Goal: Information Seeking & Learning: Learn about a topic

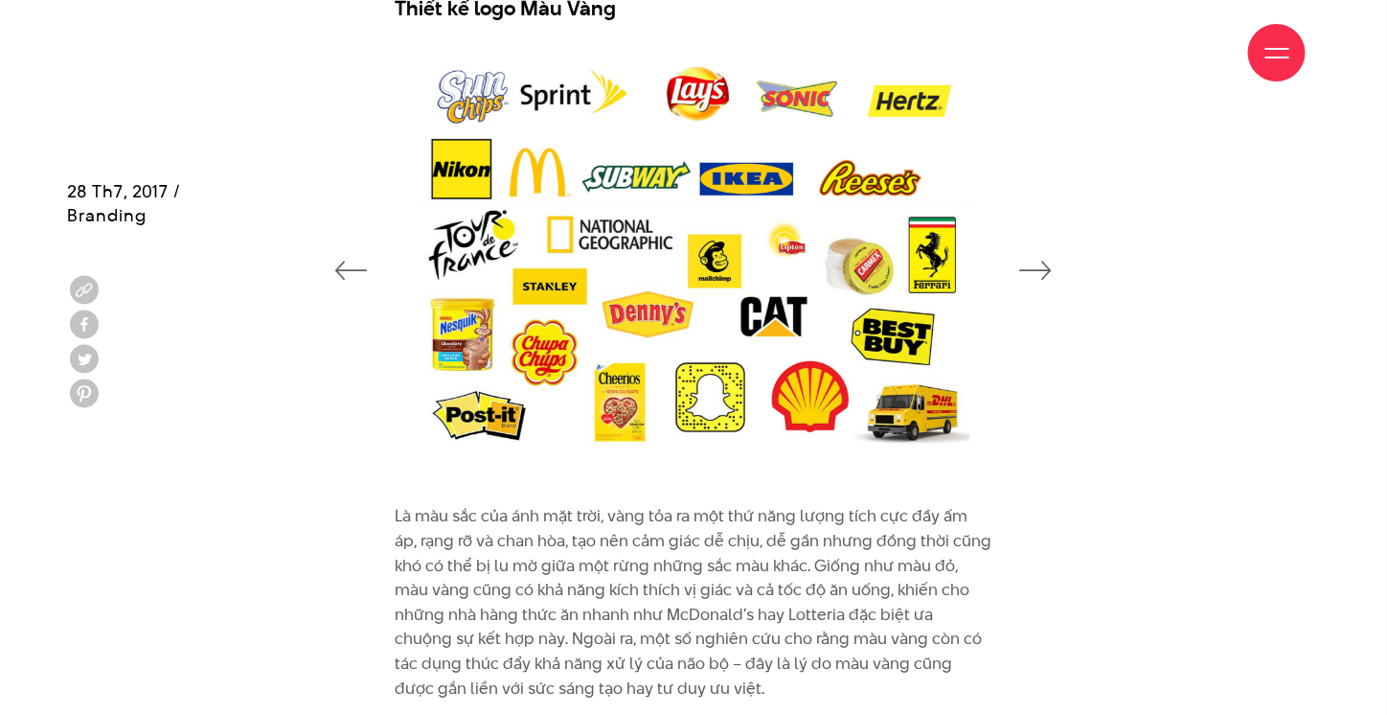
scroll to position [2875, 0]
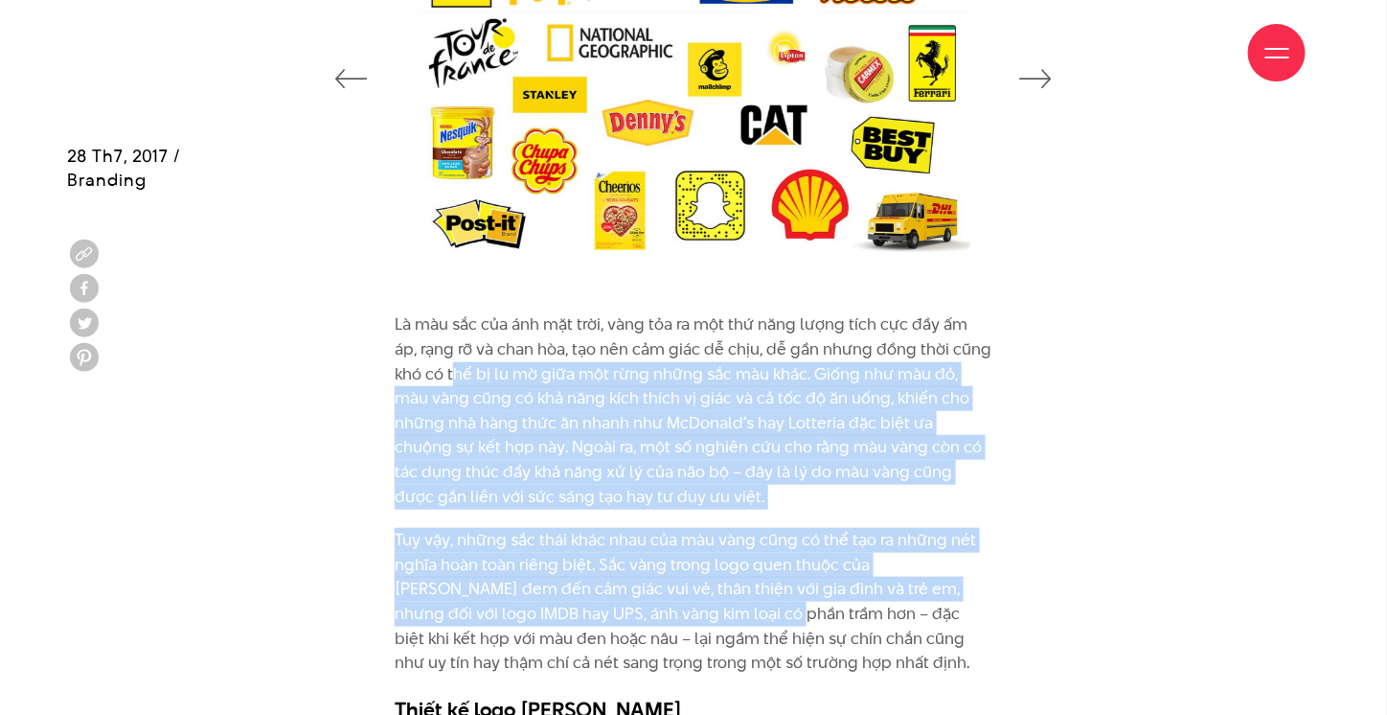
drag, startPoint x: 452, startPoint y: 399, endPoint x: 645, endPoint y: 621, distance: 294.1
click at [645, 621] on div "Là màu sắc của ánh mặt trời, vàng tỏa ra một thứ năng lượng tích cực đầy ấm áp,…" at bounding box center [694, 517] width 598 height 410
click at [757, 453] on p "Là màu sắc của ánh mặt trời, vàng tỏa ra một thứ năng lượng tích cực đầy ấm áp,…" at bounding box center [694, 410] width 598 height 196
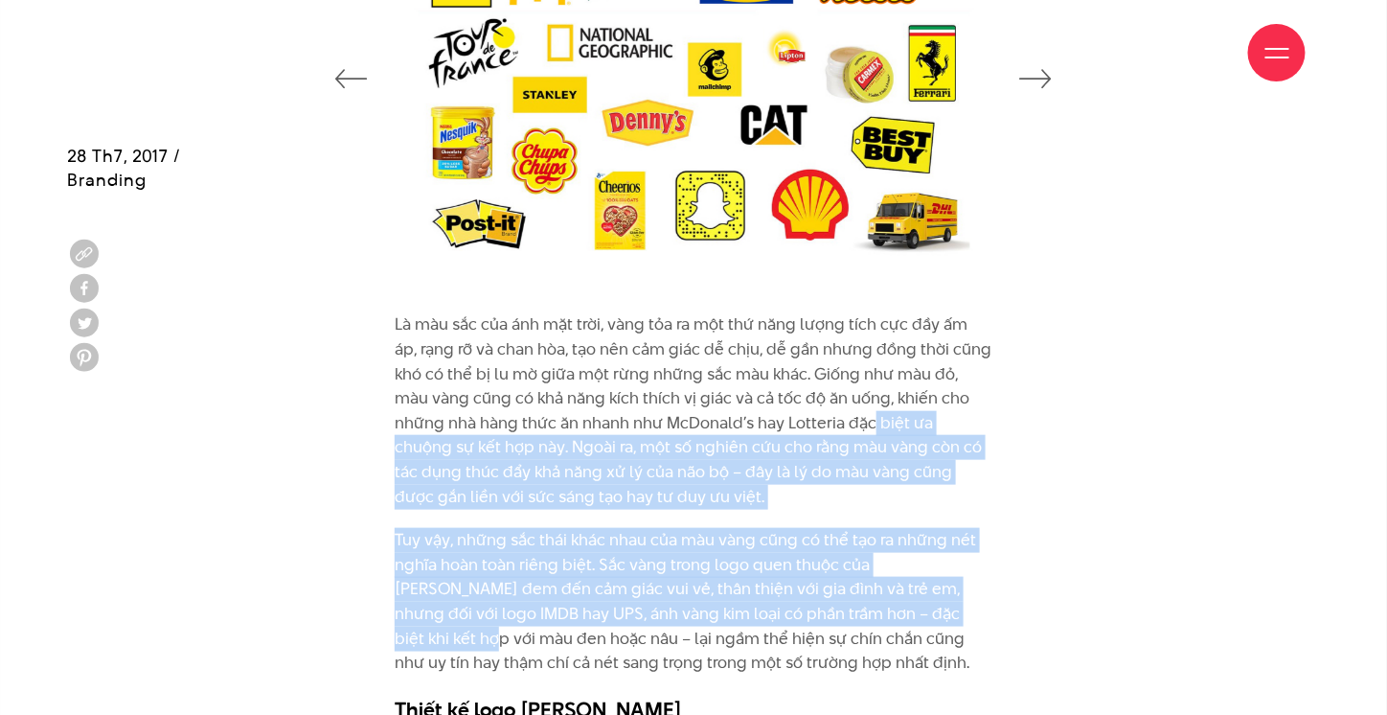
drag, startPoint x: 853, startPoint y: 470, endPoint x: 899, endPoint y: 607, distance: 144.5
click at [899, 607] on div "Là màu sắc của ánh mặt trời, vàng tỏa ra một thứ năng lượng tích cực đầy ấm áp,…" at bounding box center [694, 517] width 598 height 410
click at [745, 557] on p "Tuy vậy, những sắc thái khác nhau của màu vàng cũng có thể tạo ra những nét ngh…" at bounding box center [694, 602] width 598 height 148
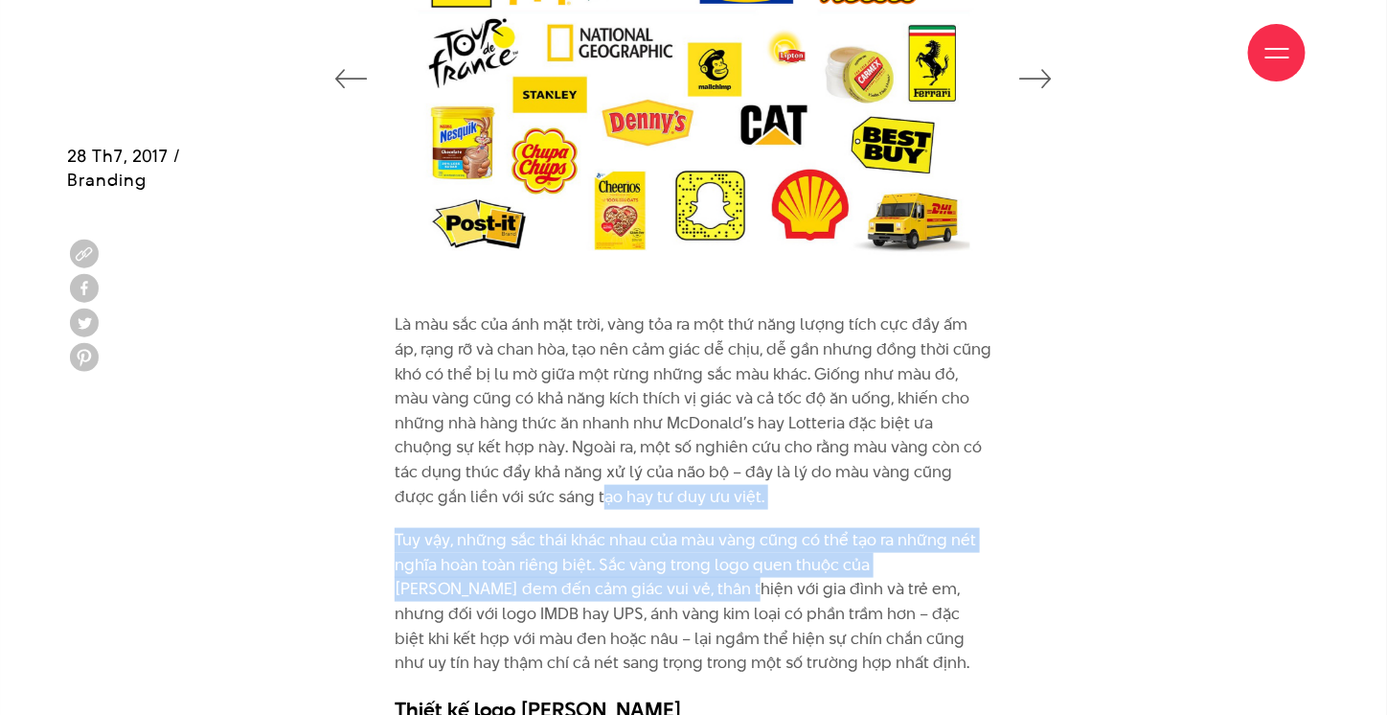
drag, startPoint x: 473, startPoint y: 494, endPoint x: 614, endPoint y: 599, distance: 175.4
click at [614, 599] on div "Là màu sắc của ánh mặt trời, vàng tỏa ra một thứ năng lượng tích cực đầy ấm áp,…" at bounding box center [694, 517] width 598 height 410
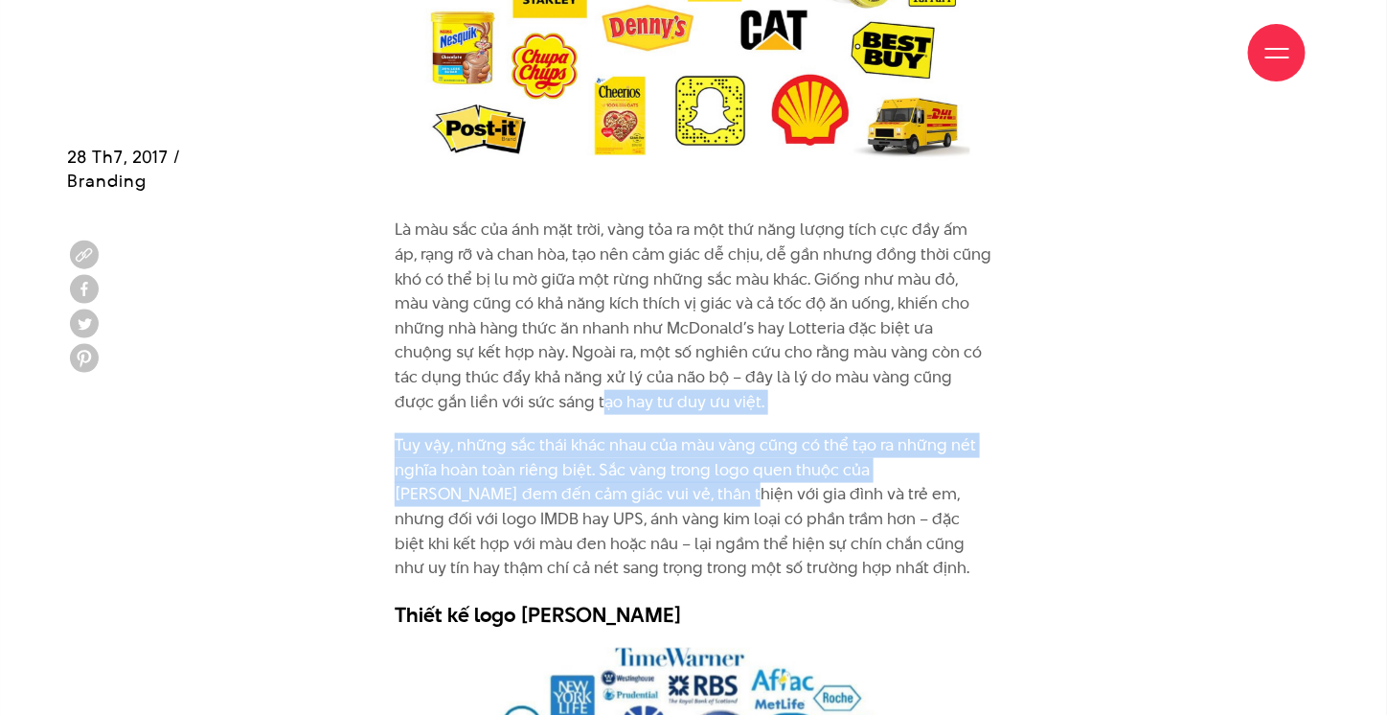
scroll to position [2970, 0]
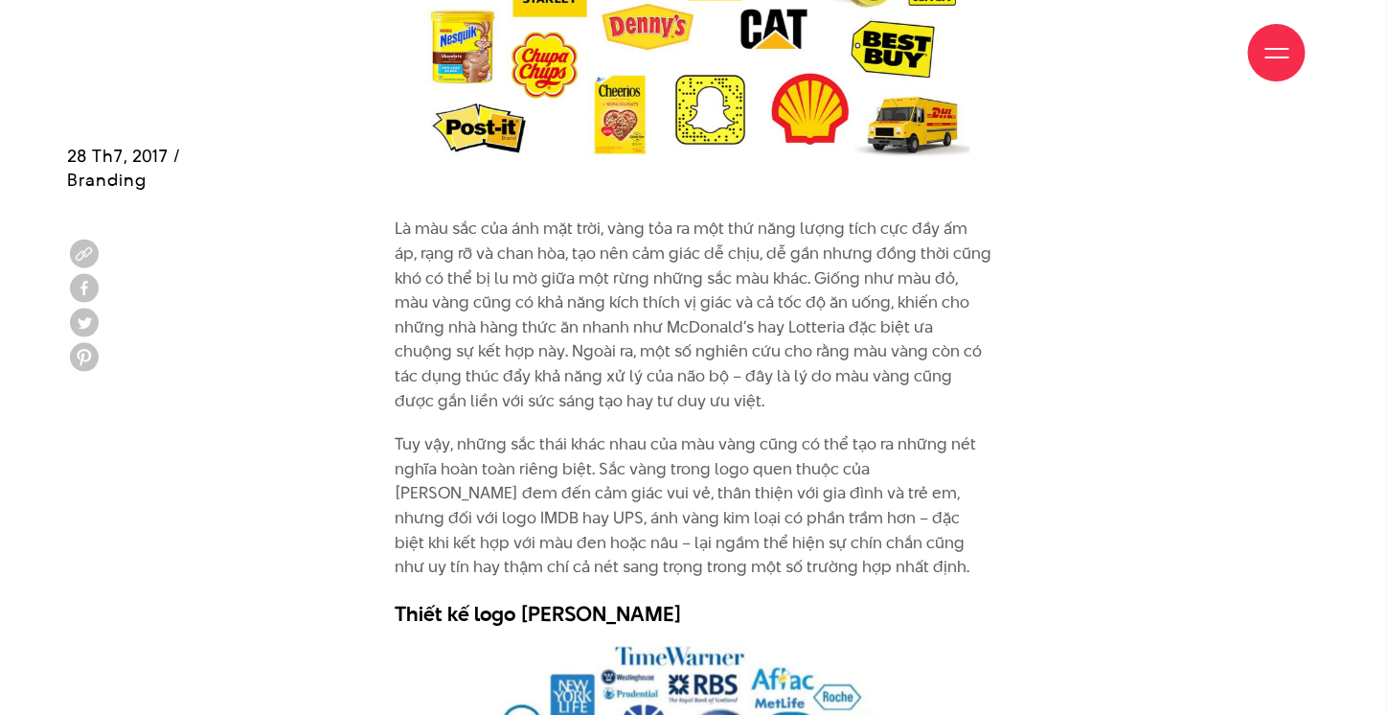
click at [641, 497] on p "Tuy vậy, những sắc thái khác nhau của màu vàng cũng có thể tạo ra những nét ngh…" at bounding box center [694, 506] width 598 height 148
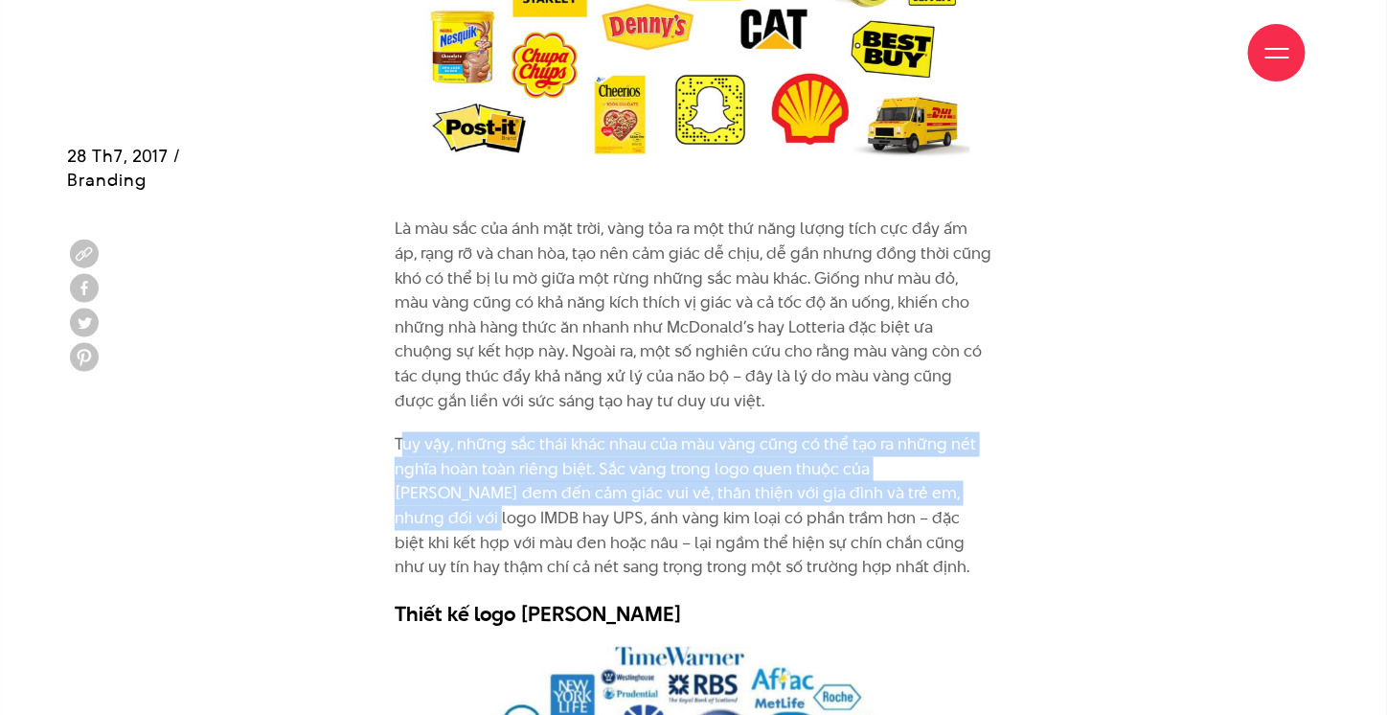
drag, startPoint x: 406, startPoint y: 445, endPoint x: 921, endPoint y: 489, distance: 516.4
click at [921, 489] on p "Tuy vậy, những sắc thái khác nhau của màu vàng cũng có thể tạo ra những nét ngh…" at bounding box center [694, 506] width 598 height 148
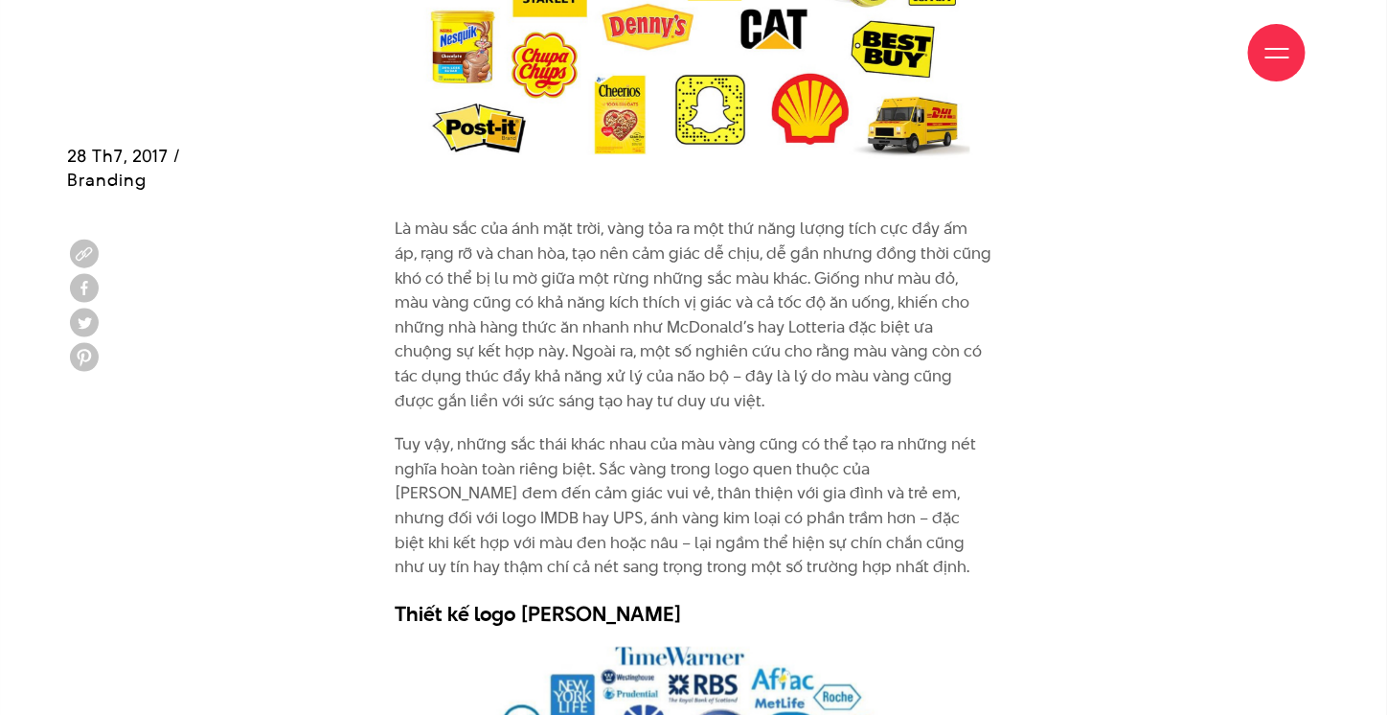
click at [769, 525] on p "Tuy vậy, những sắc thái khác nhau của màu vàng cũng có thể tạo ra những nét ngh…" at bounding box center [694, 506] width 598 height 148
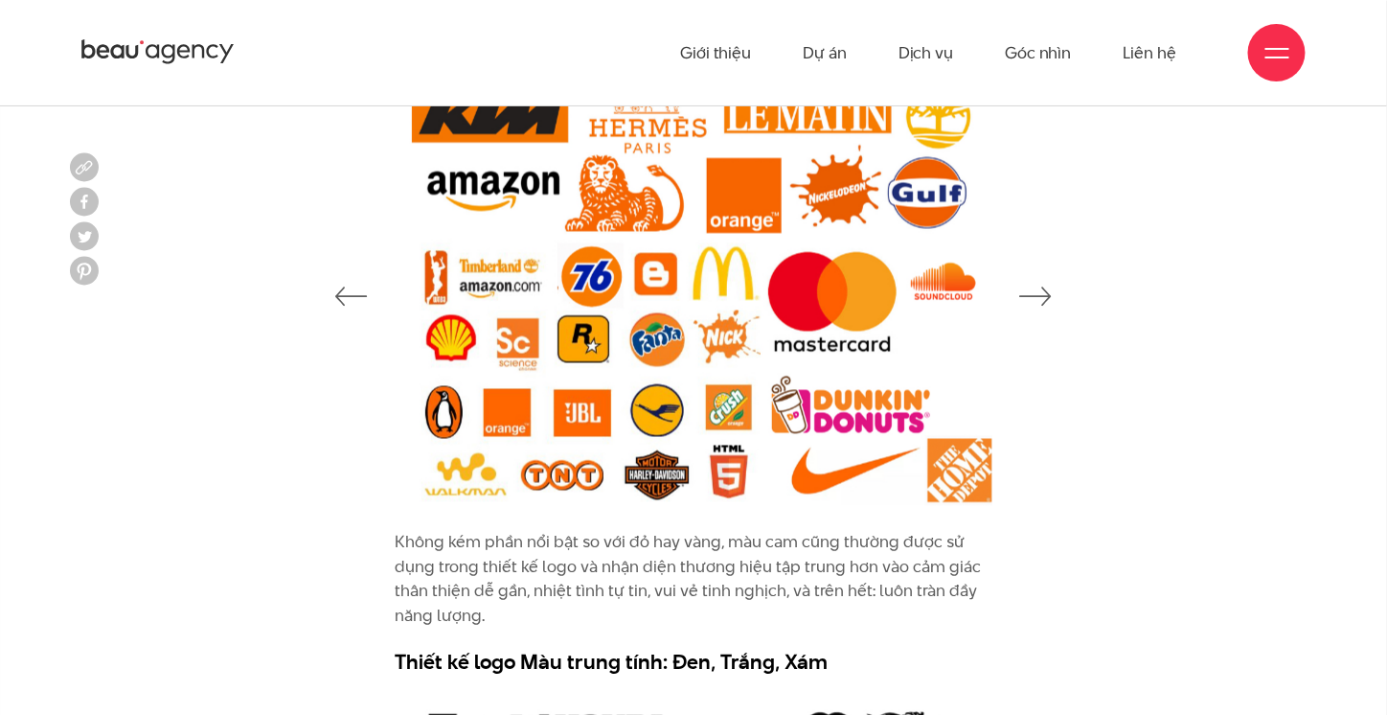
scroll to position [6037, 0]
